Goal: Task Accomplishment & Management: Use online tool/utility

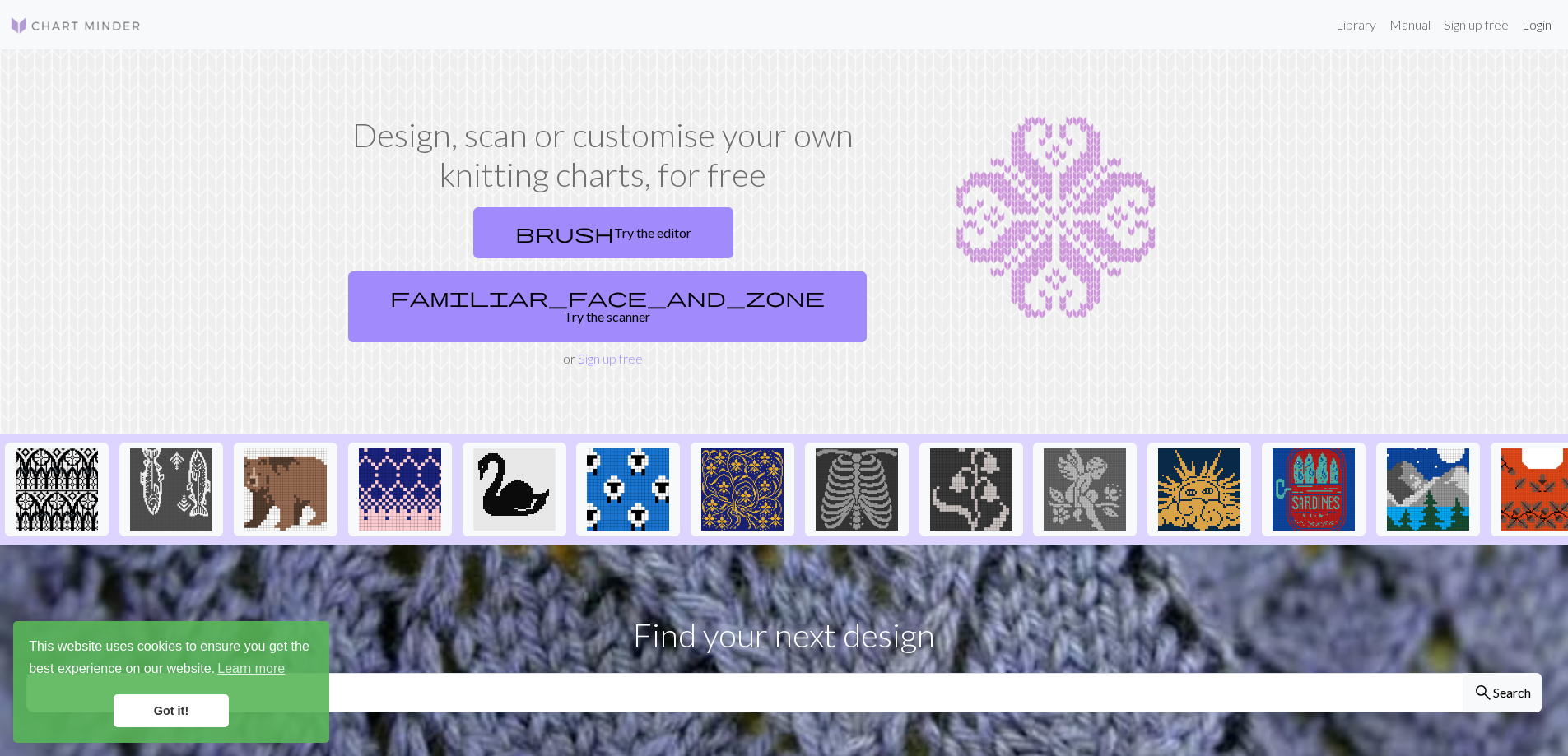
click at [1534, 24] on link "Login" at bounding box center [1537, 24] width 43 height 33
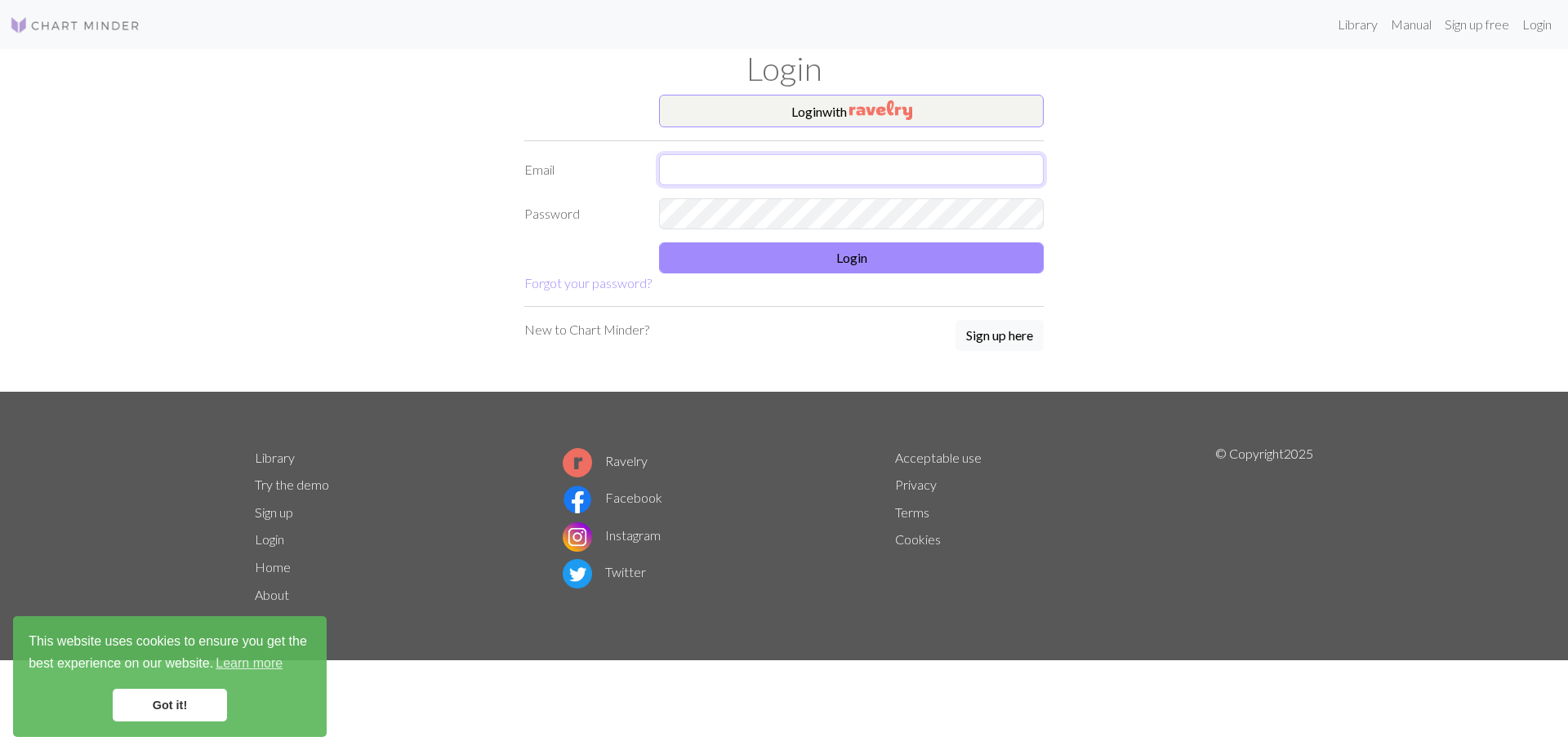
click at [713, 176] on input "text" at bounding box center [851, 170] width 385 height 31
click at [754, 105] on button "Login with" at bounding box center [851, 111] width 385 height 33
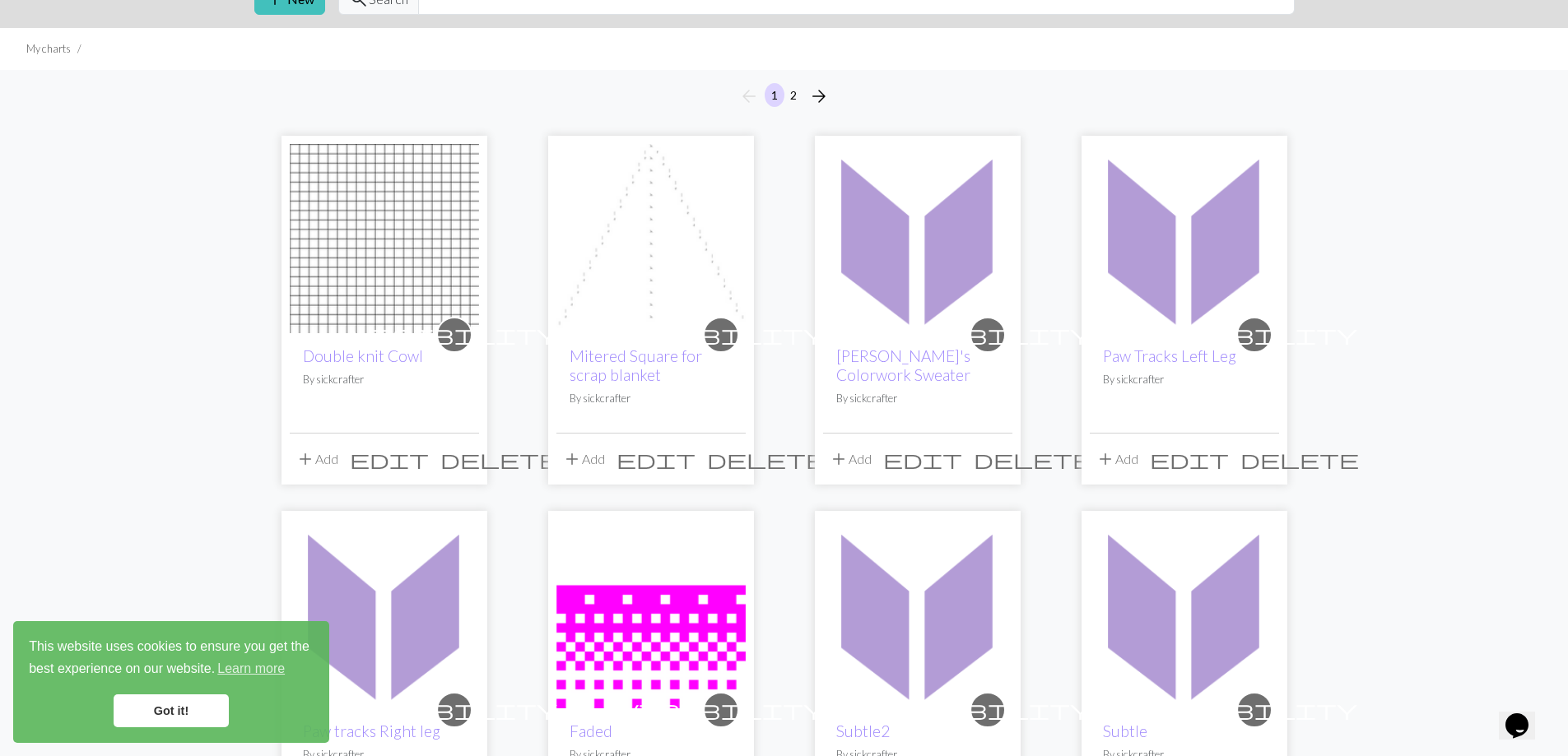
scroll to position [83, 0]
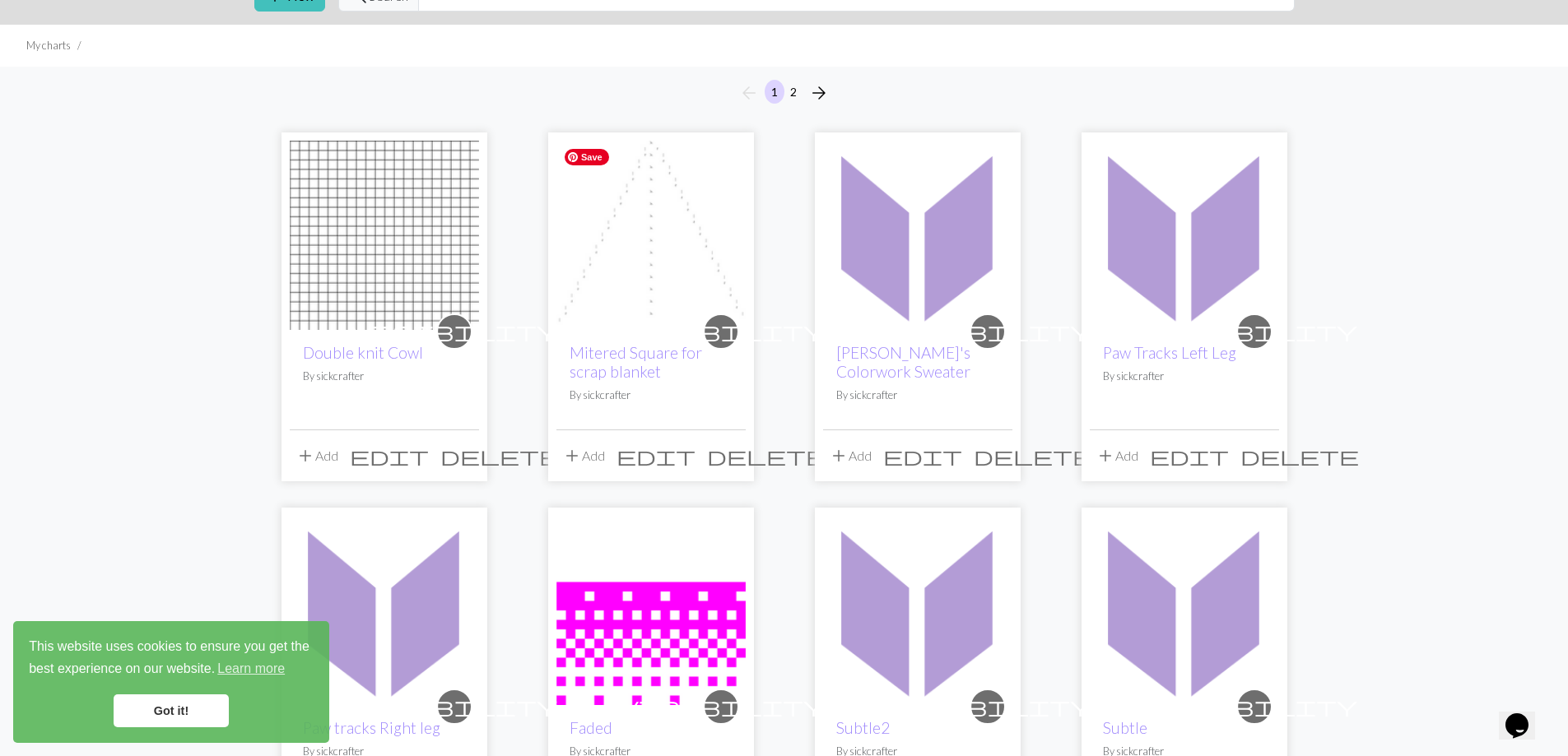
click at [700, 214] on img at bounding box center [650, 235] width 190 height 189
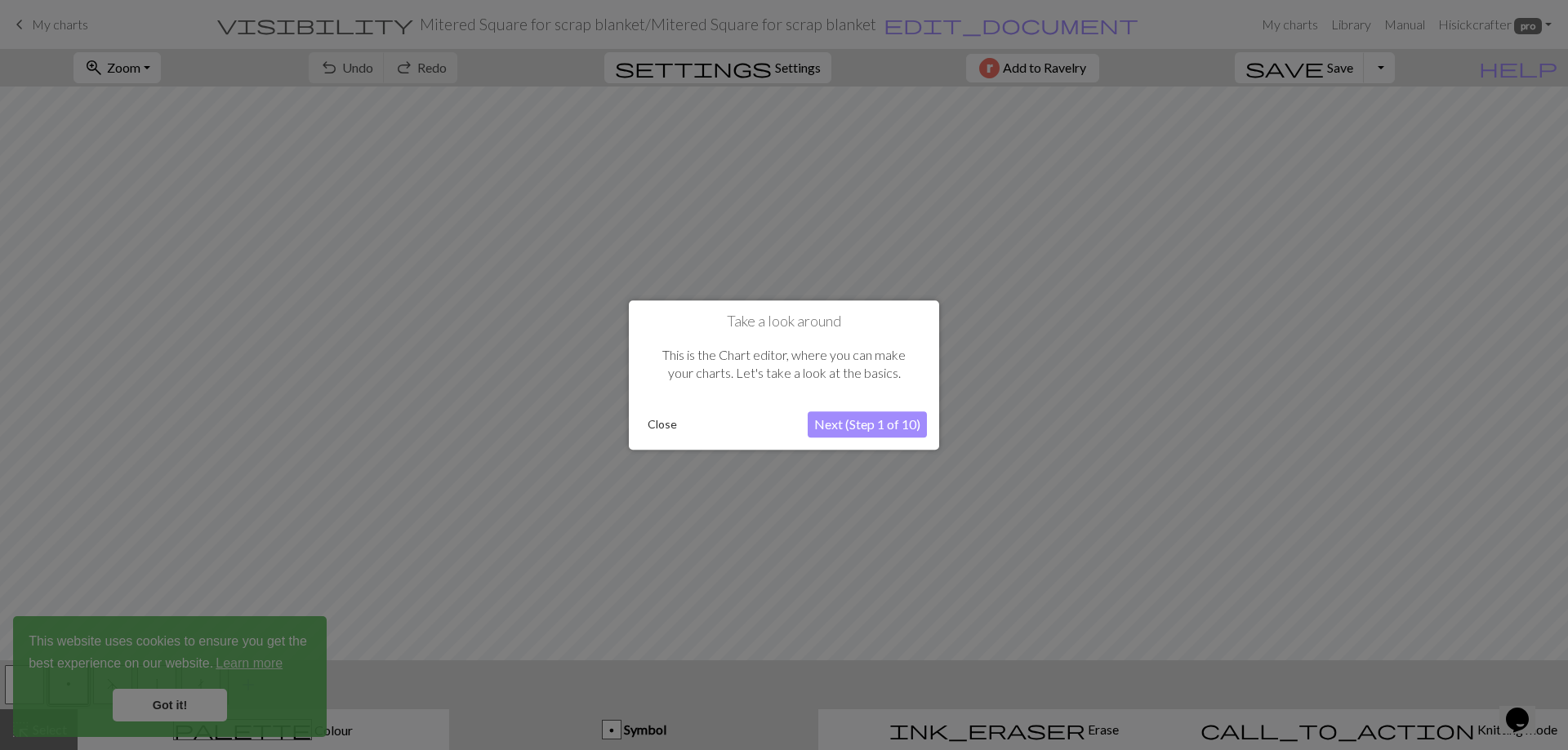
click at [866, 420] on button "Next (Step 1 of 10)" at bounding box center [867, 424] width 120 height 26
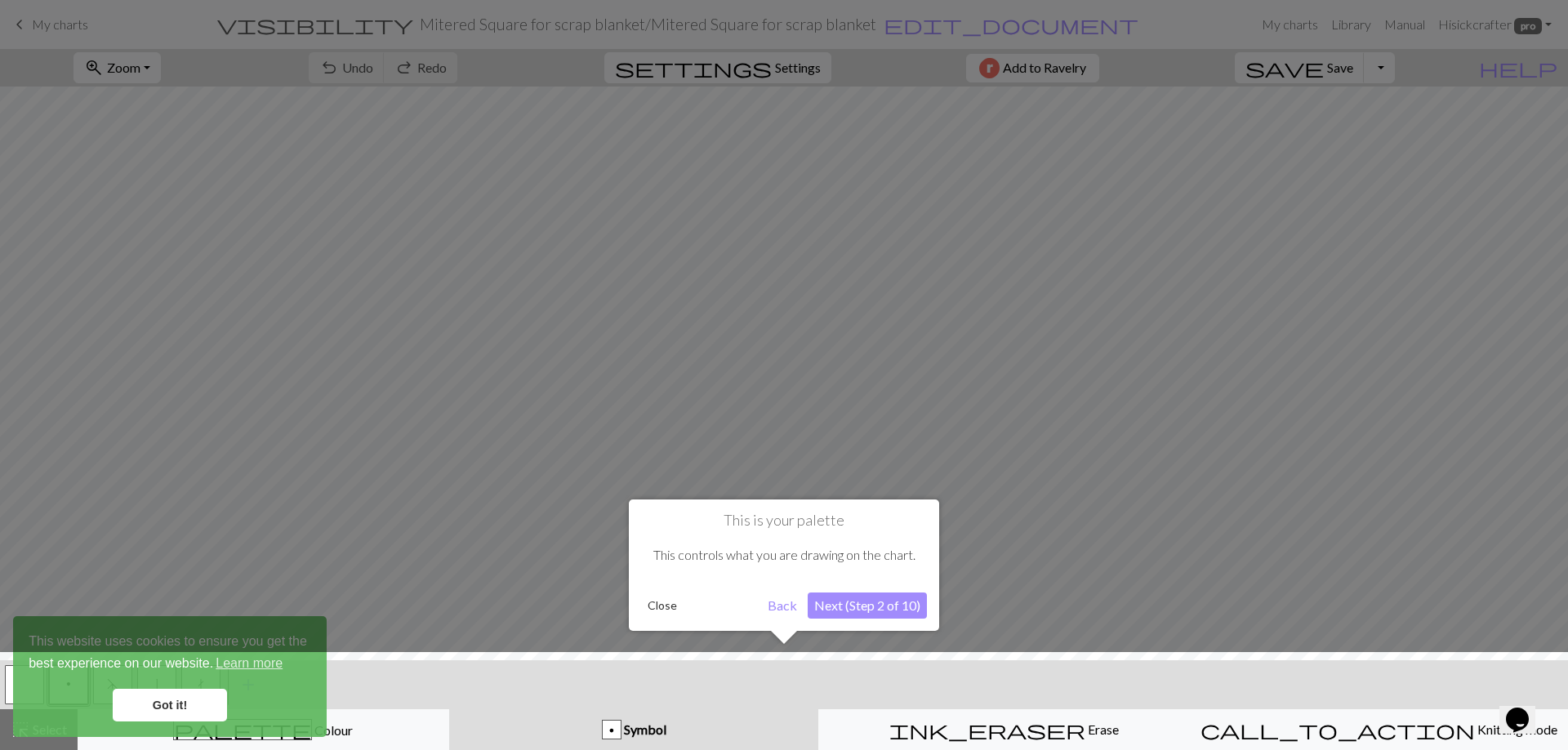
click at [179, 711] on div at bounding box center [784, 705] width 1583 height 106
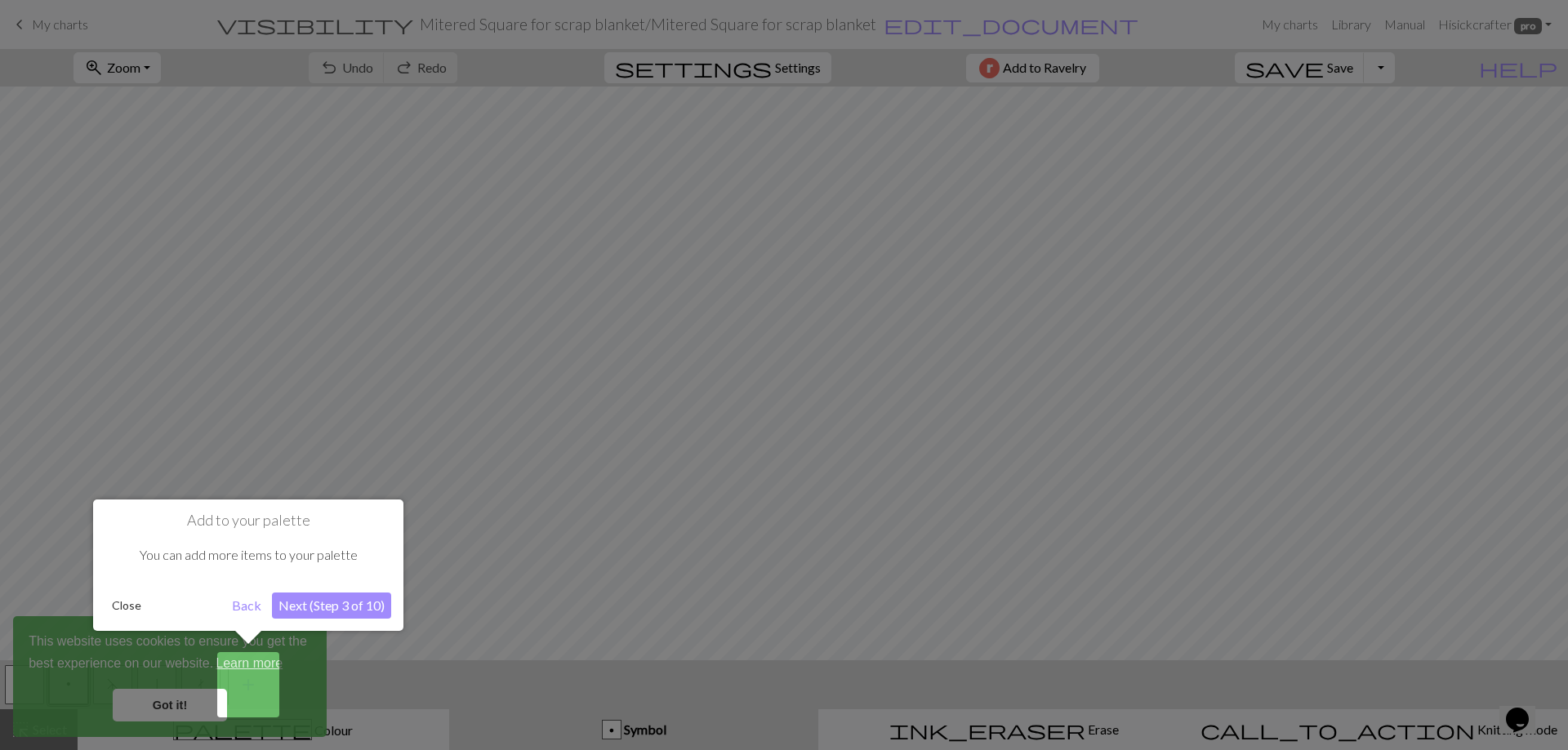
click at [255, 602] on button "Back" at bounding box center [247, 605] width 42 height 26
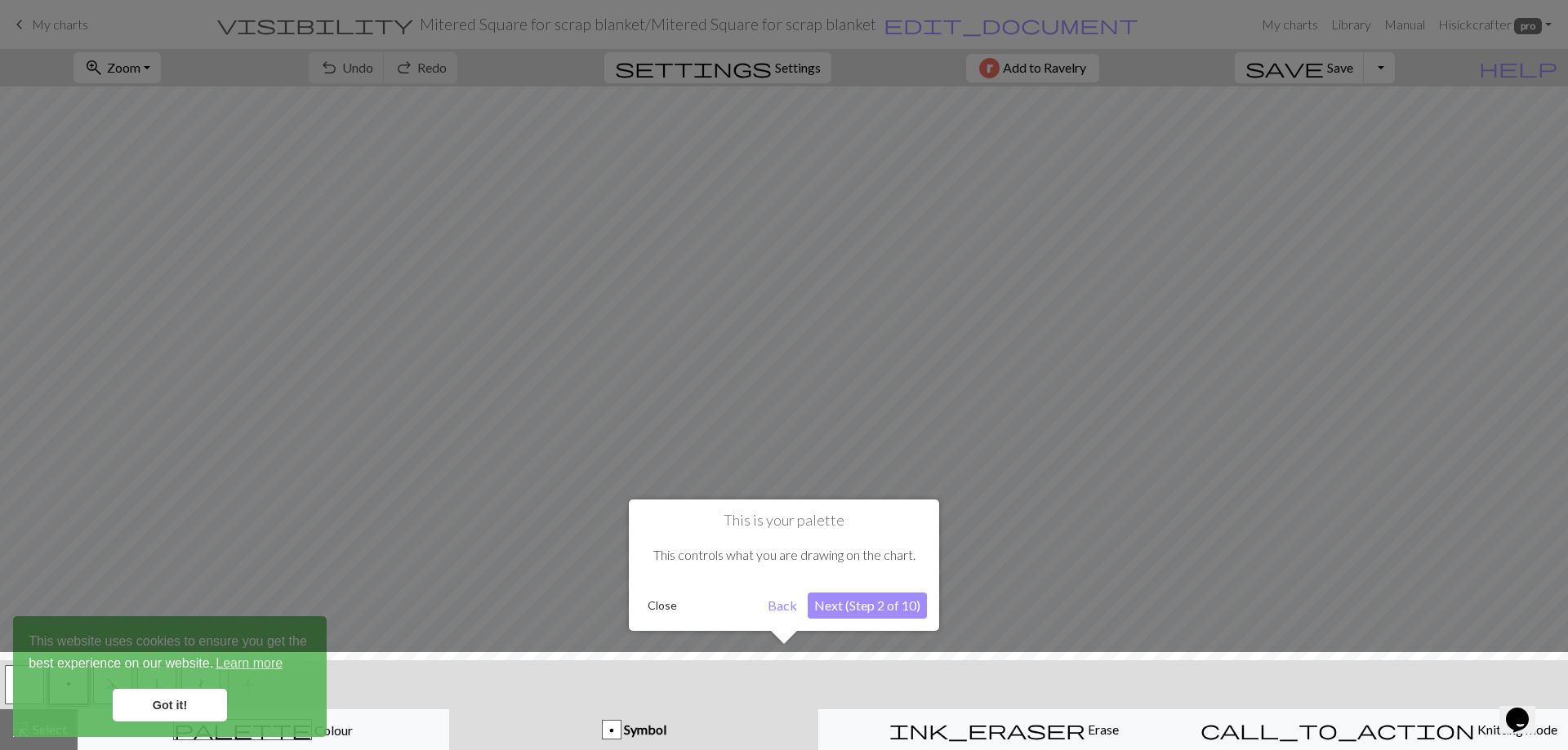
click at [840, 604] on button "Next (Step 2 of 10)" at bounding box center [867, 605] width 120 height 26
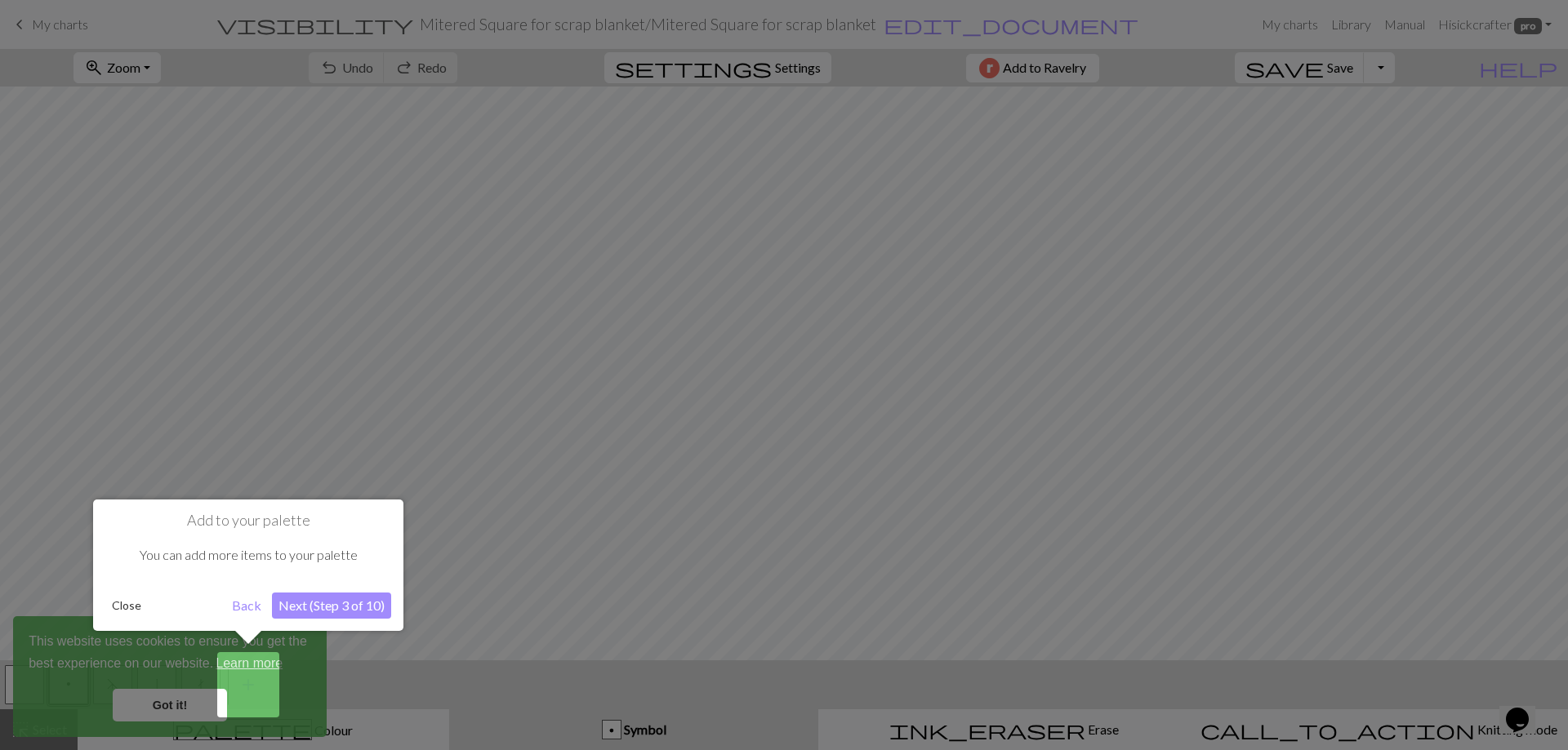
click at [308, 604] on button "Next (Step 3 of 10)" at bounding box center [332, 605] width 120 height 26
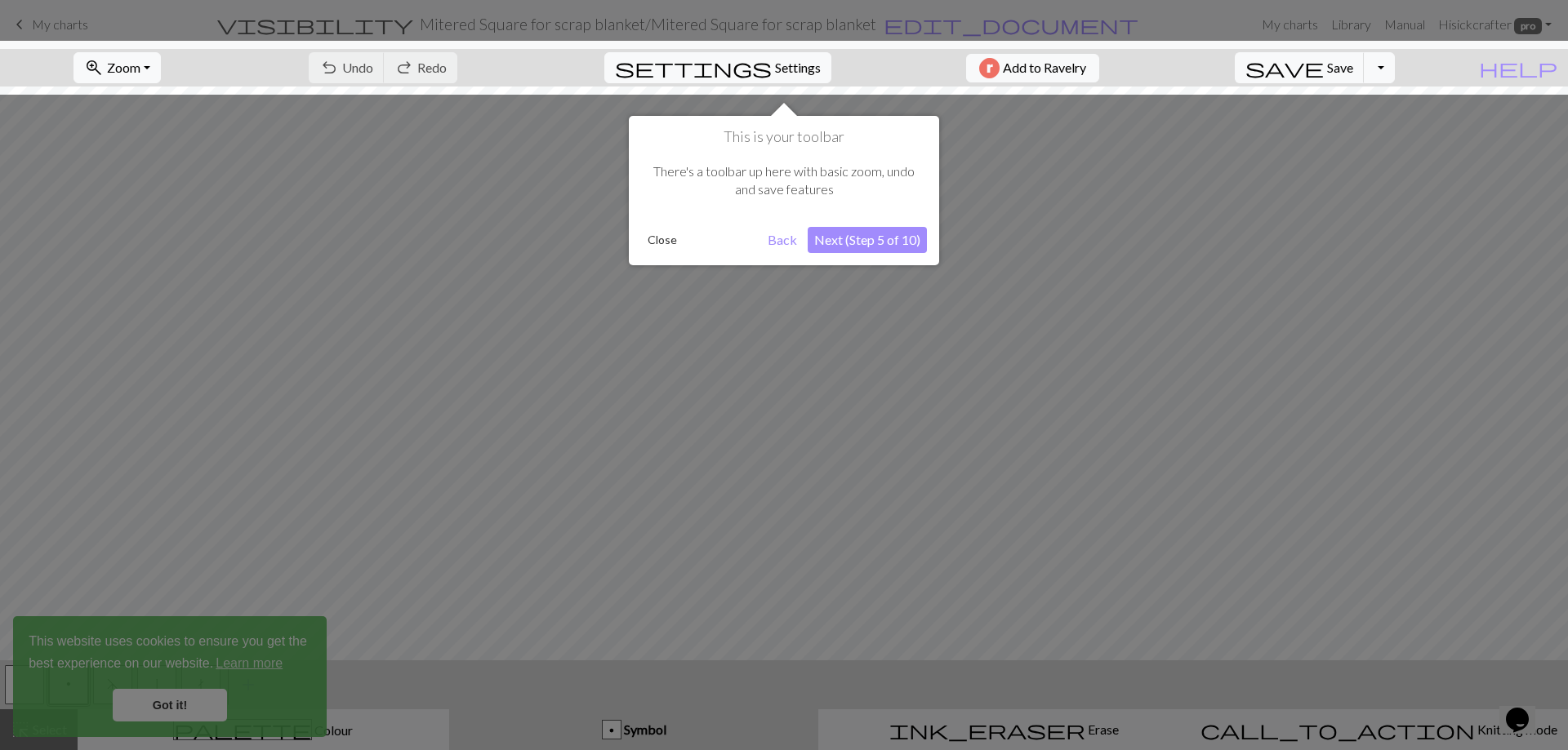
click at [888, 241] on button "Next (Step 5 of 10)" at bounding box center [867, 239] width 120 height 26
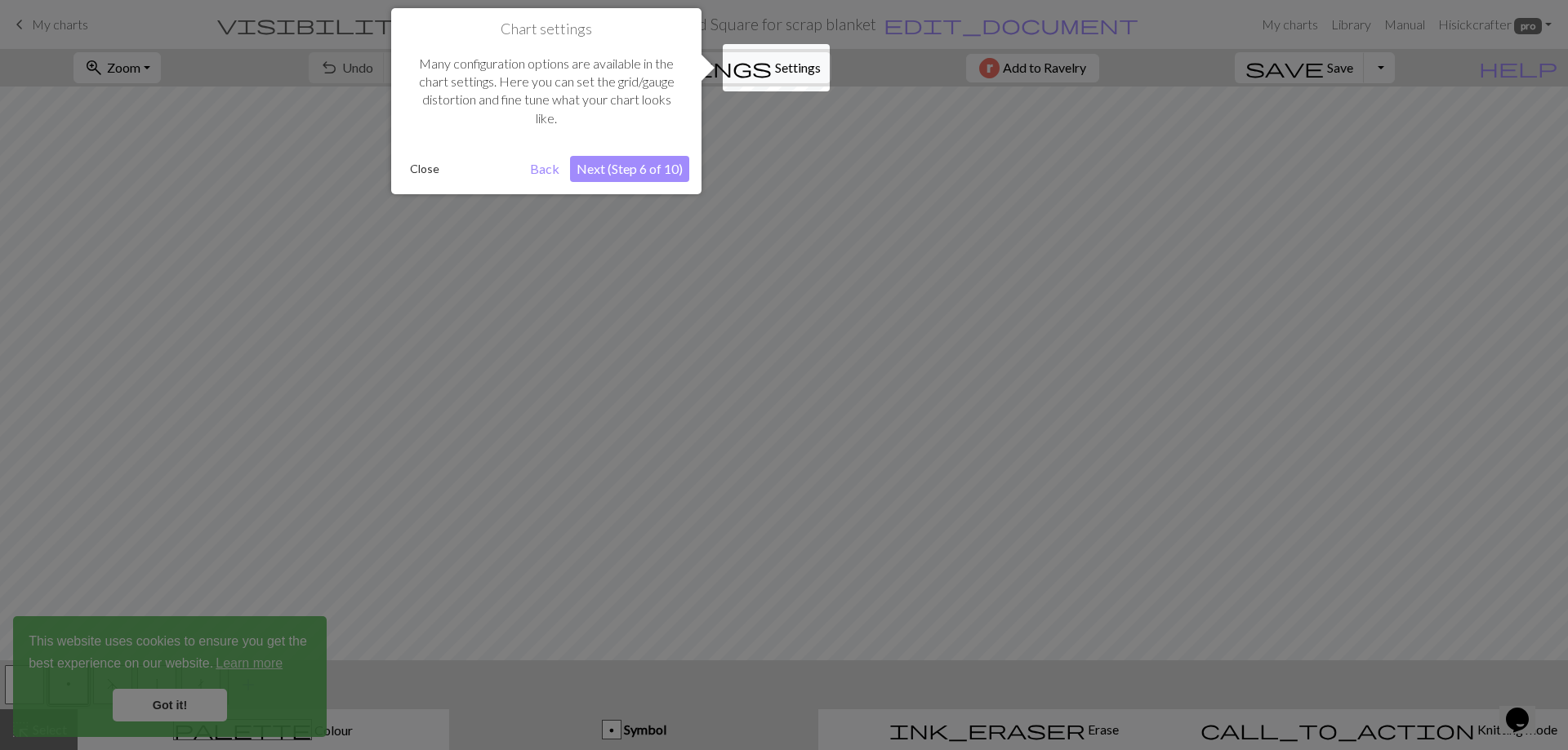
click at [651, 166] on button "Next (Step 6 of 10)" at bounding box center [630, 169] width 120 height 26
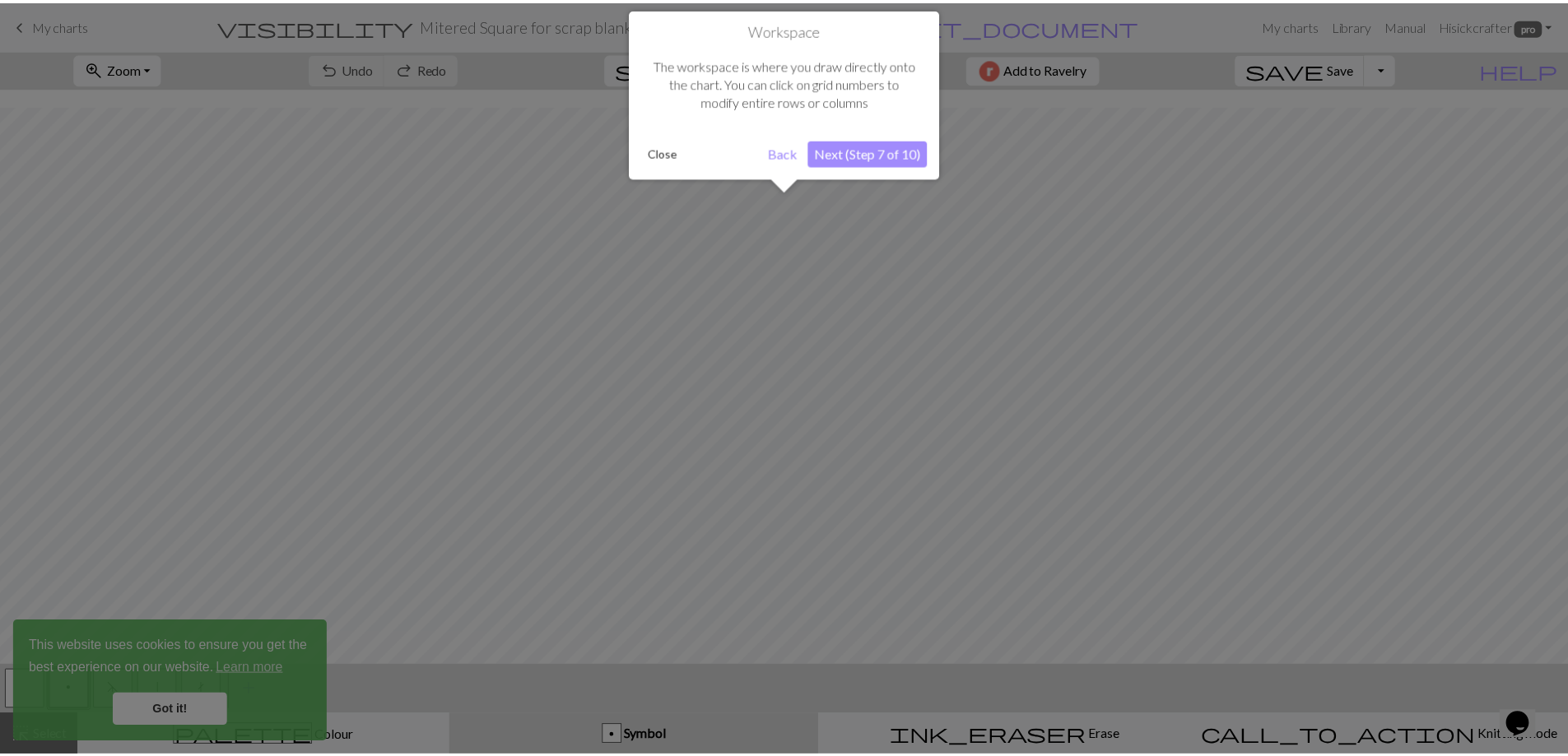
scroll to position [18, 0]
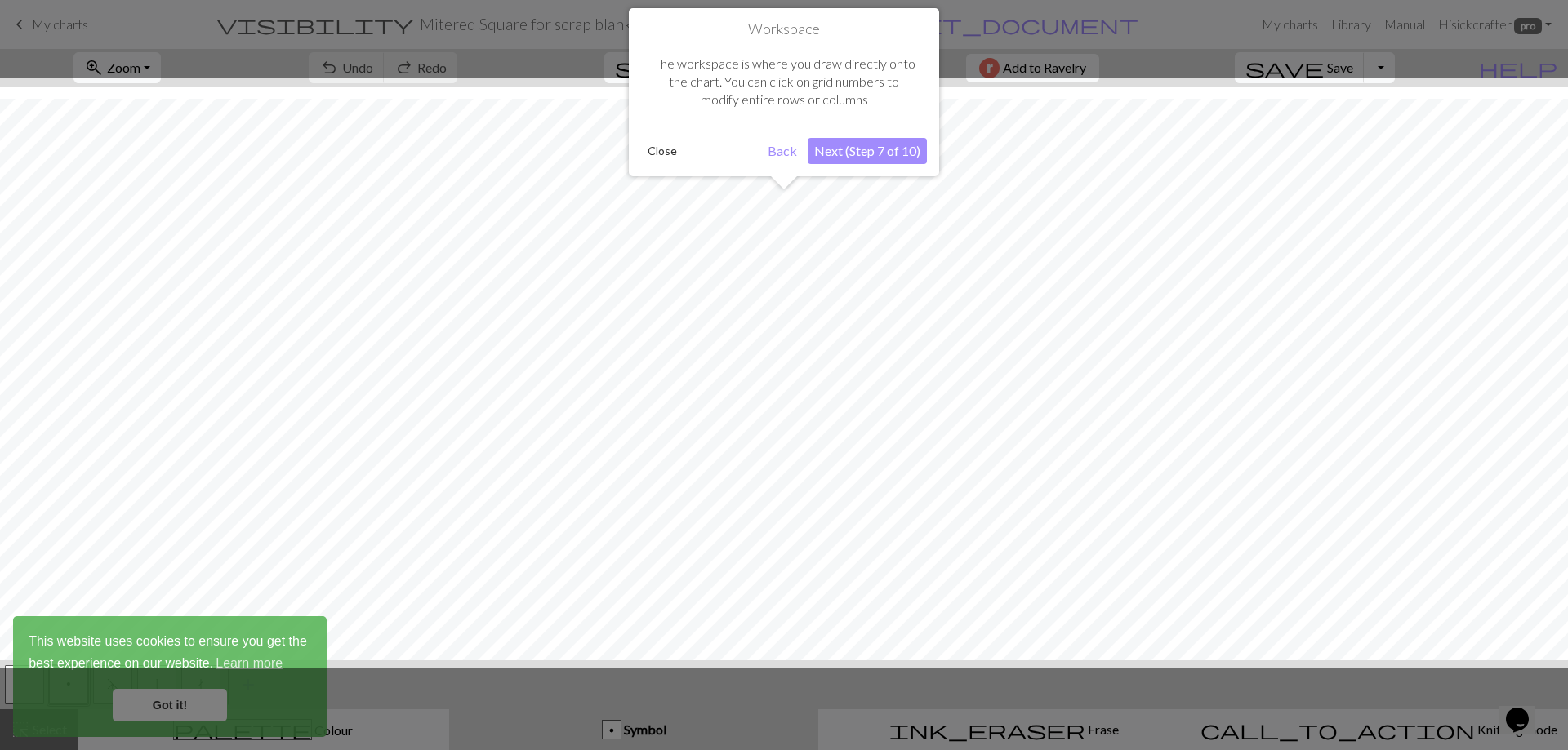
click at [863, 148] on button "Next (Step 7 of 10)" at bounding box center [867, 150] width 120 height 26
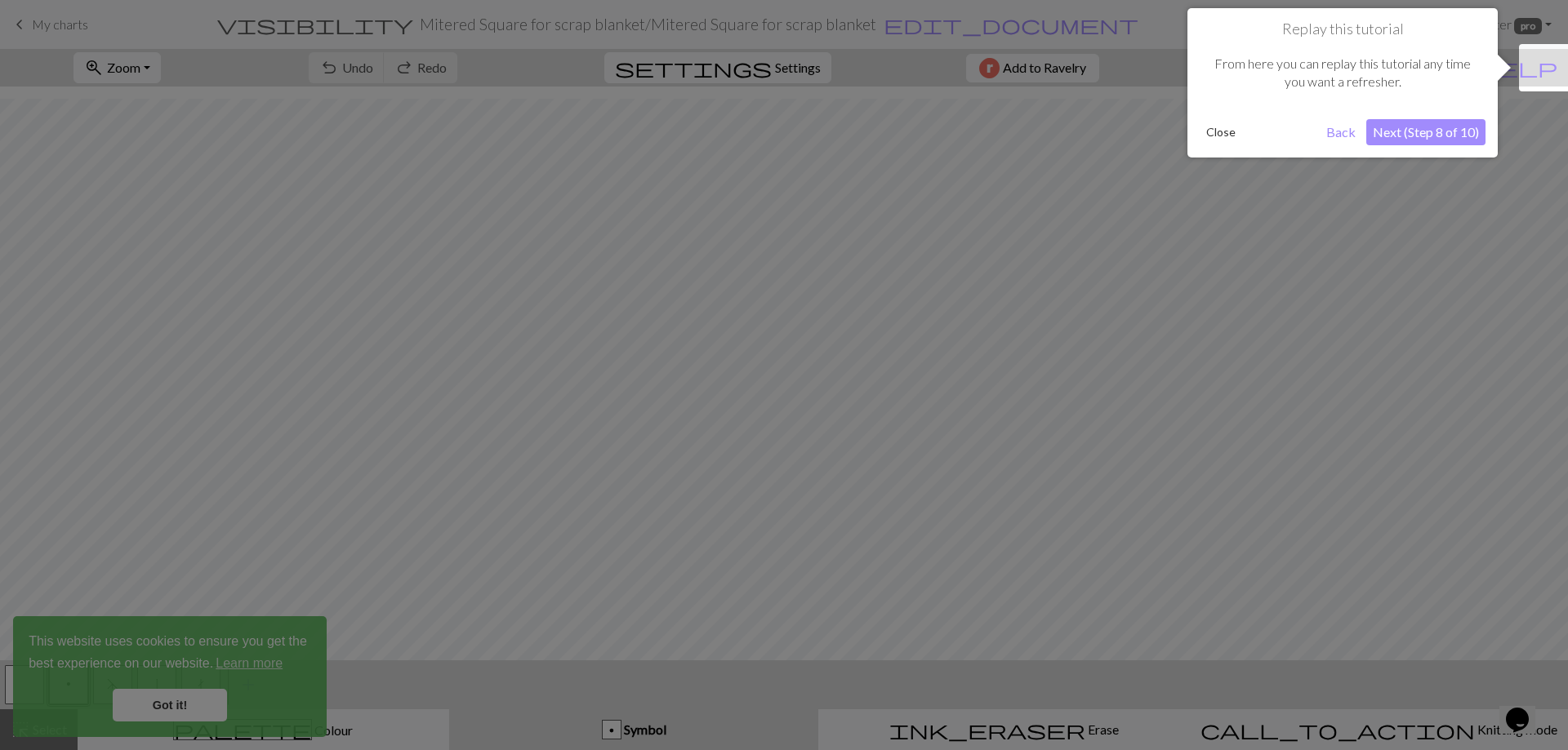
click at [1403, 134] on button "Next (Step 8 of 10)" at bounding box center [1425, 132] width 120 height 26
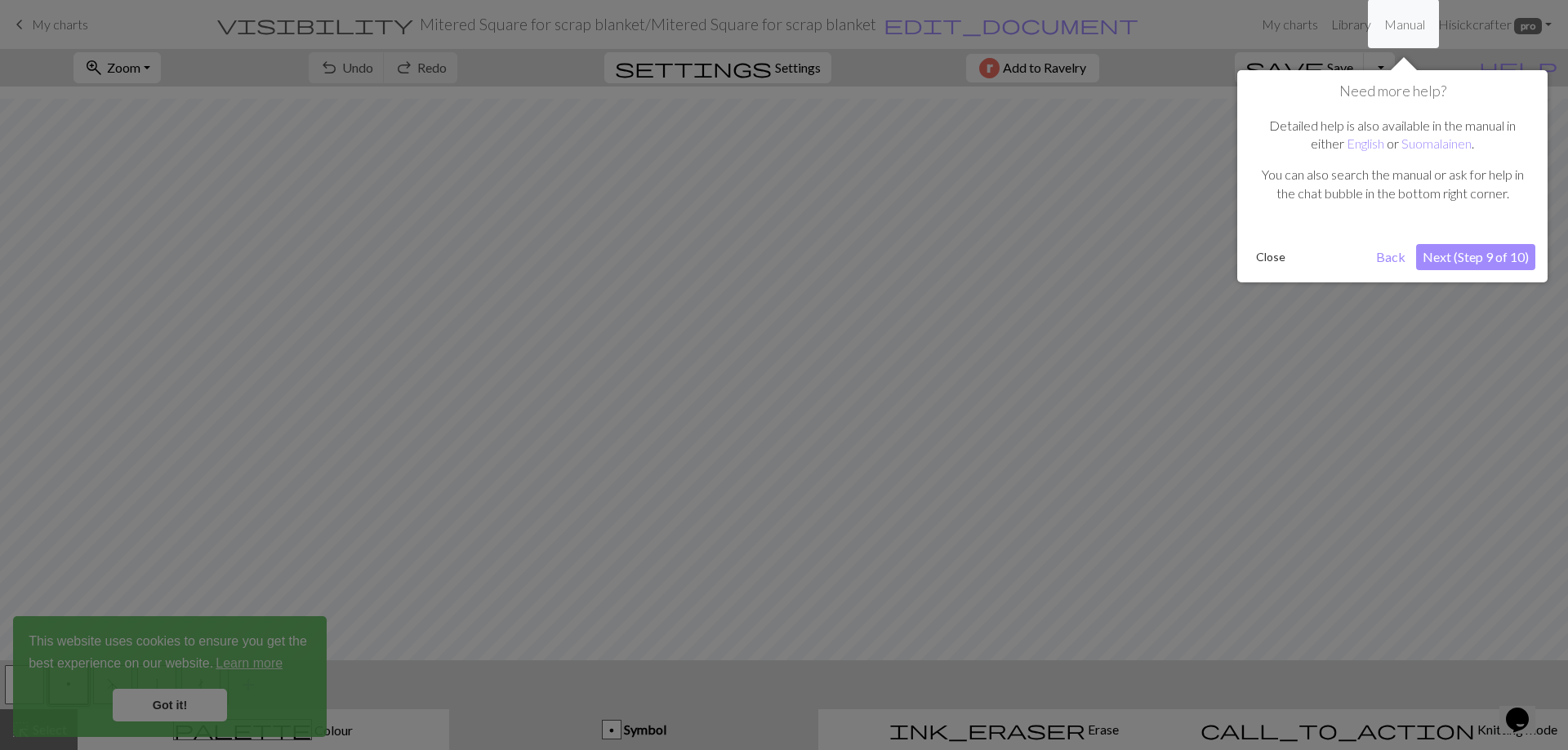
click at [1456, 258] on button "Next (Step 9 of 10)" at bounding box center [1475, 256] width 120 height 26
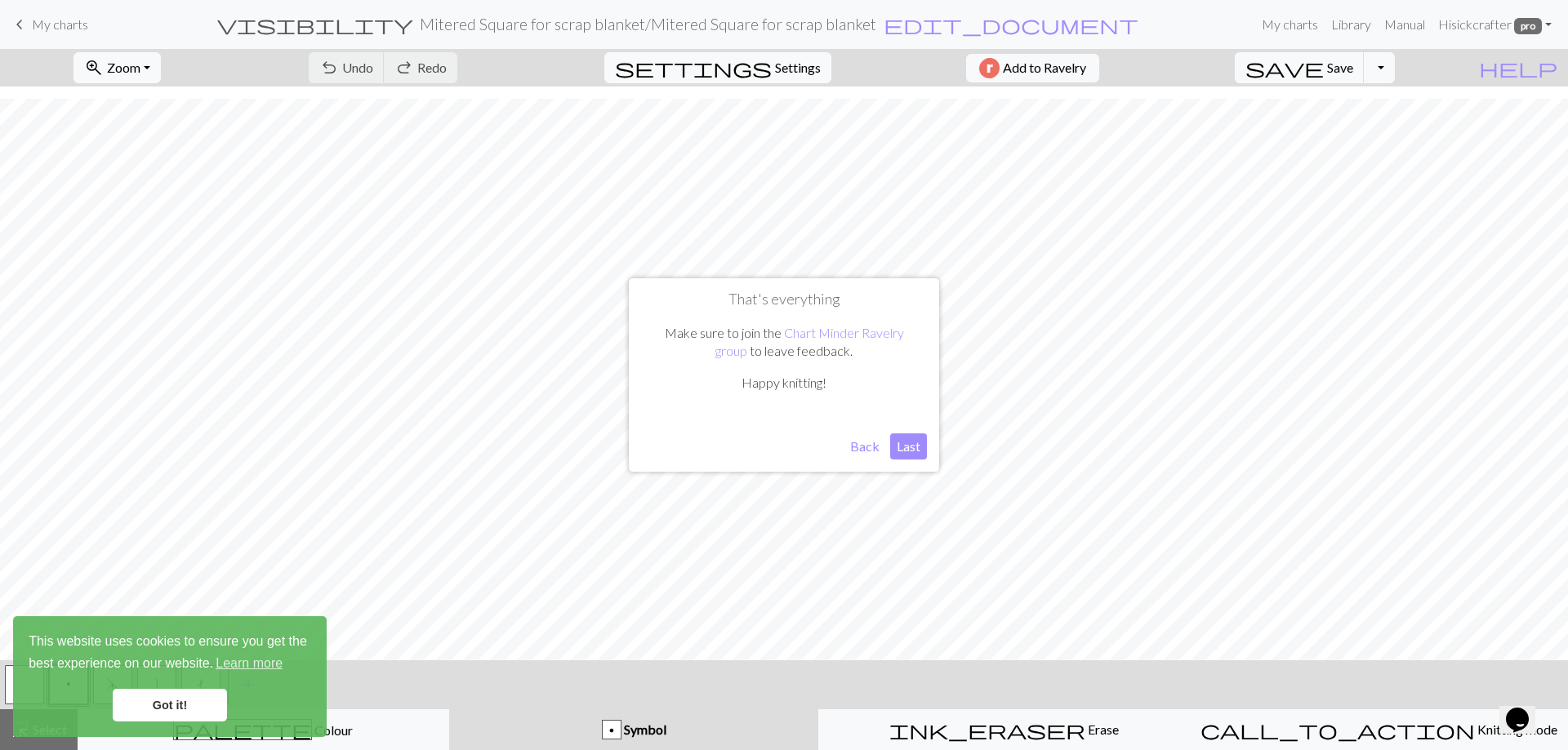
click at [912, 441] on button "Last" at bounding box center [908, 446] width 37 height 26
click at [152, 704] on link "Got it!" at bounding box center [170, 706] width 115 height 33
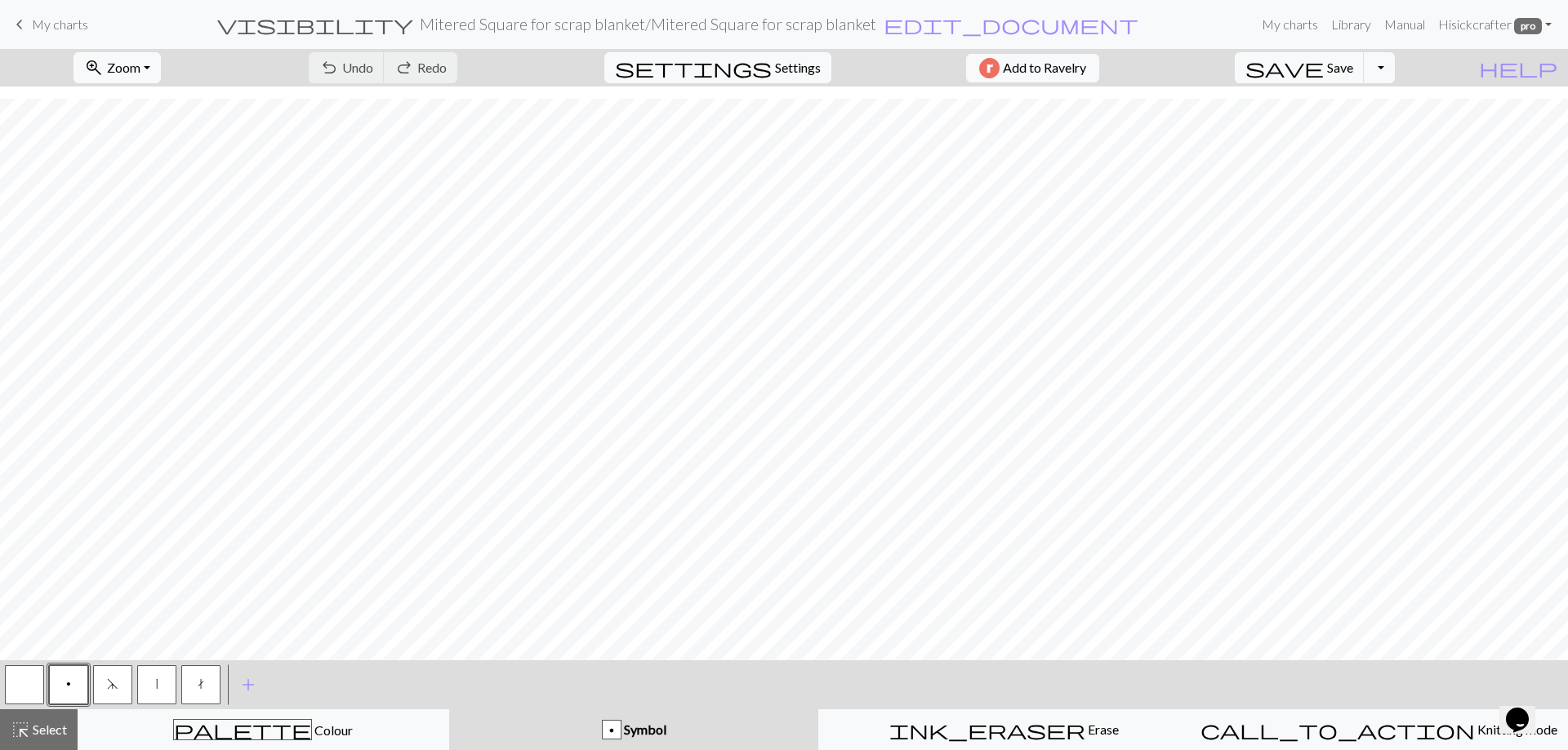
click at [31, 21] on link "keyboard_arrow_left My charts" at bounding box center [48, 24] width 78 height 28
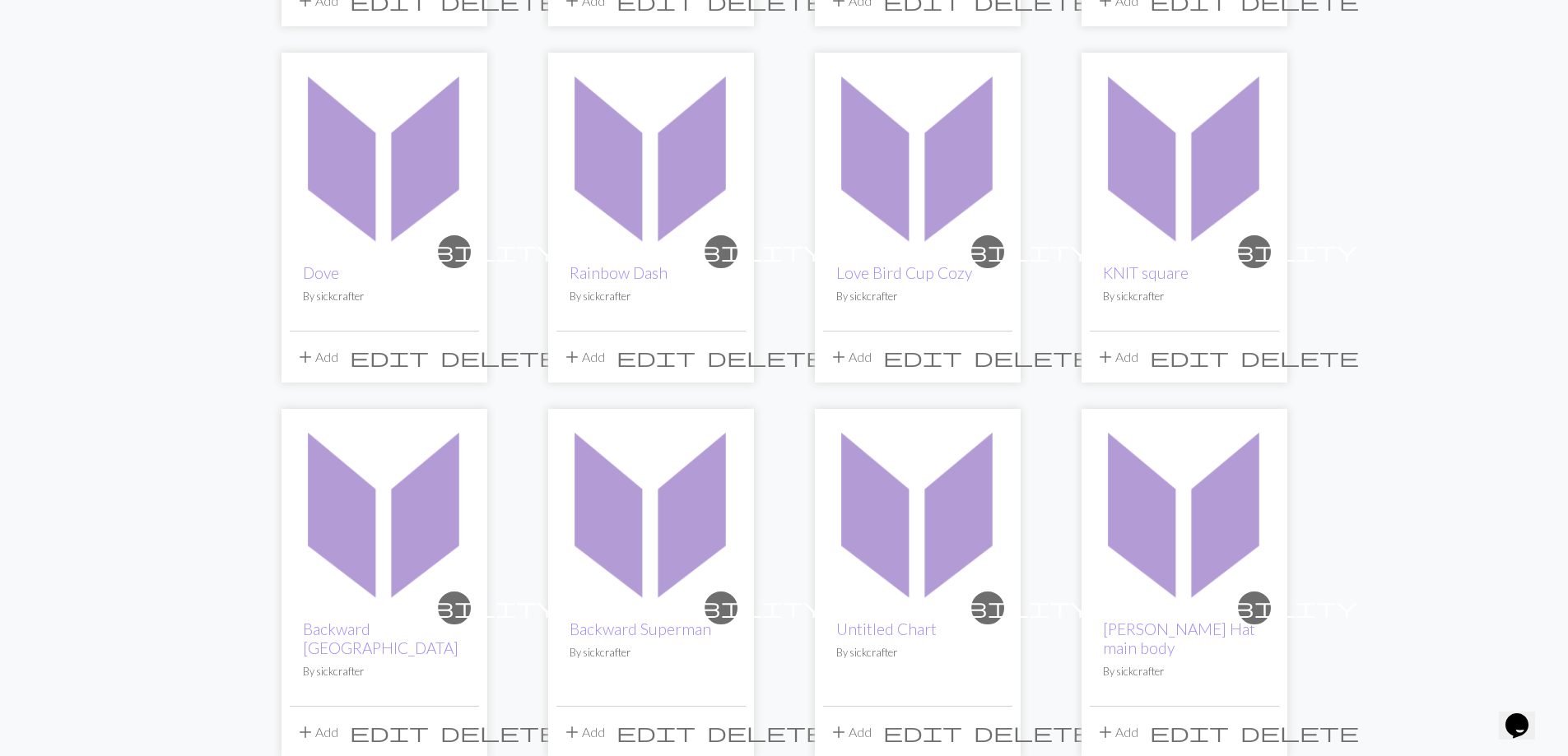
scroll to position [905, 0]
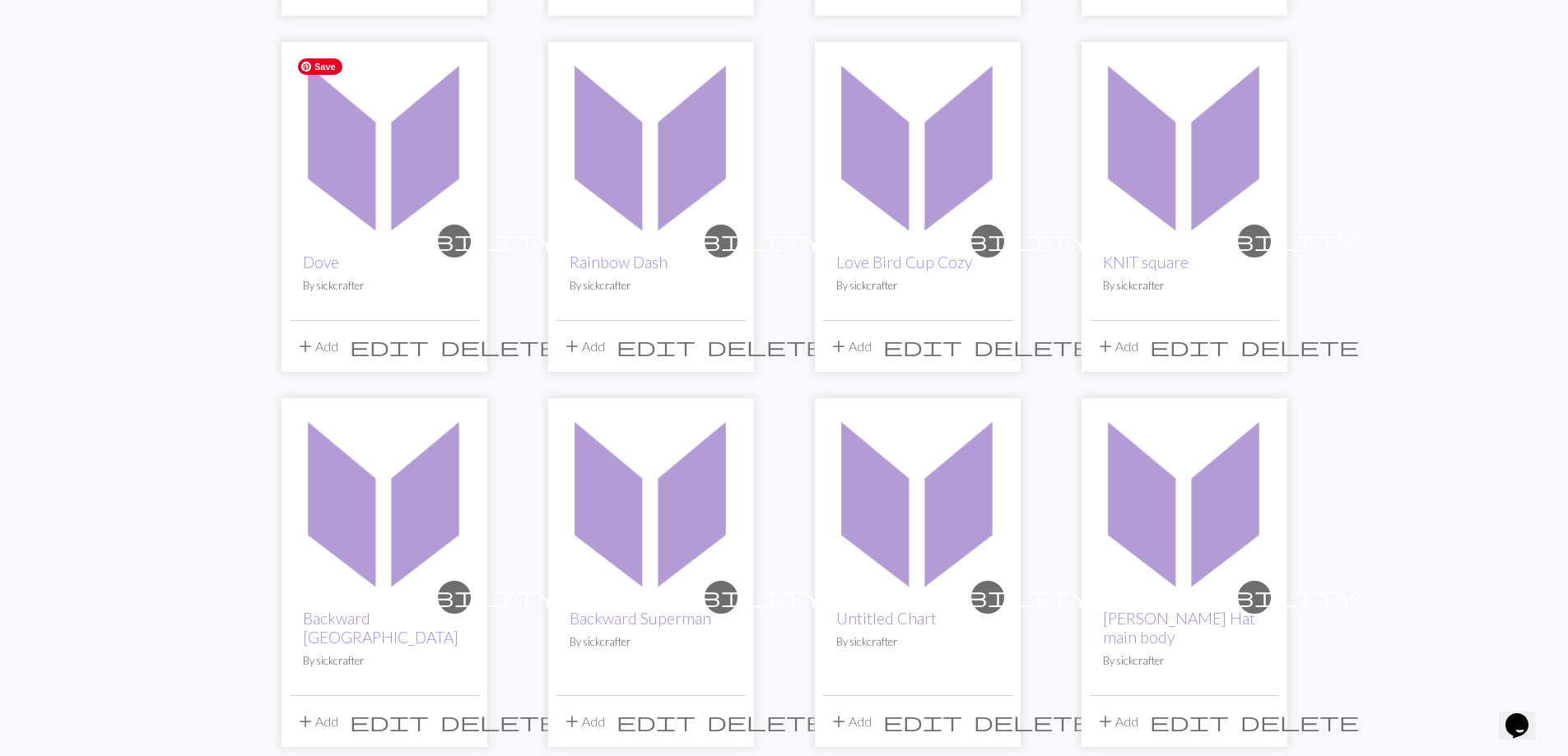
click at [343, 208] on img at bounding box center [384, 145] width 190 height 189
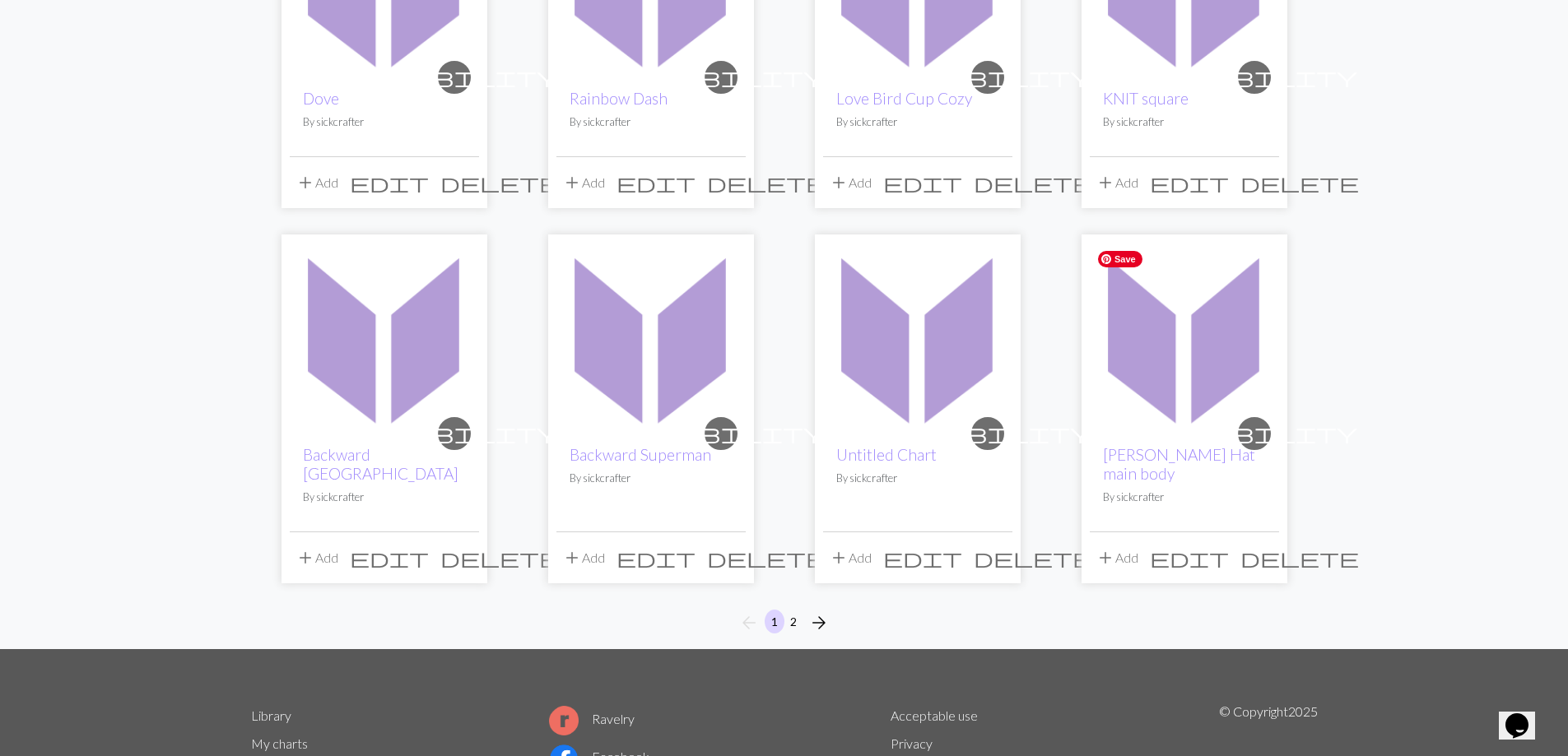
scroll to position [1070, 0]
click at [819, 610] on span "arrow_forward" at bounding box center [819, 622] width 19 height 23
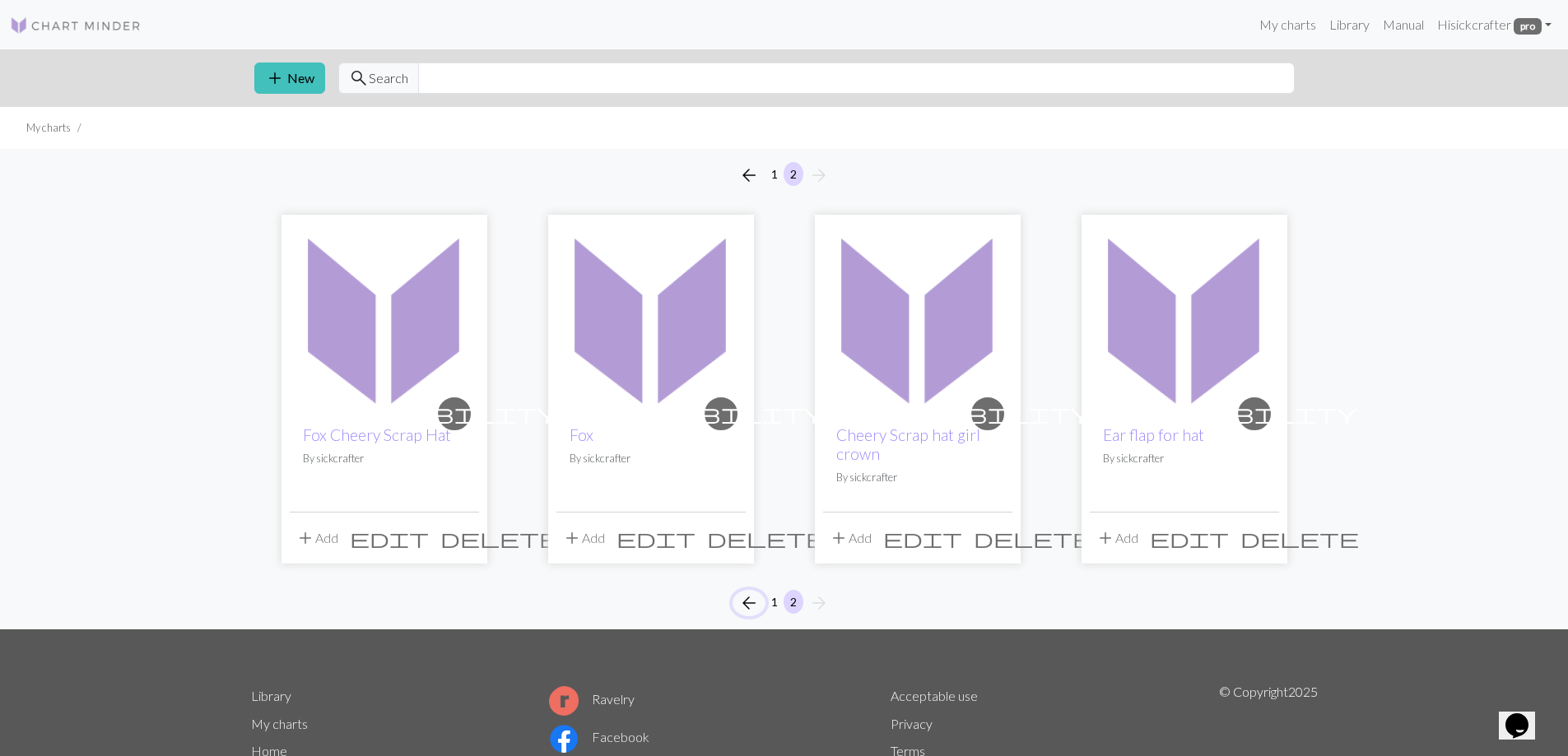
click at [749, 606] on span "arrow_back" at bounding box center [749, 603] width 19 height 23
